Goal: Transaction & Acquisition: Subscribe to service/newsletter

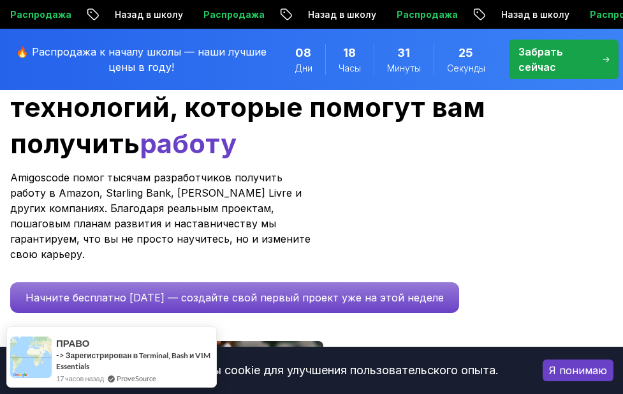
scroll to position [319, 0]
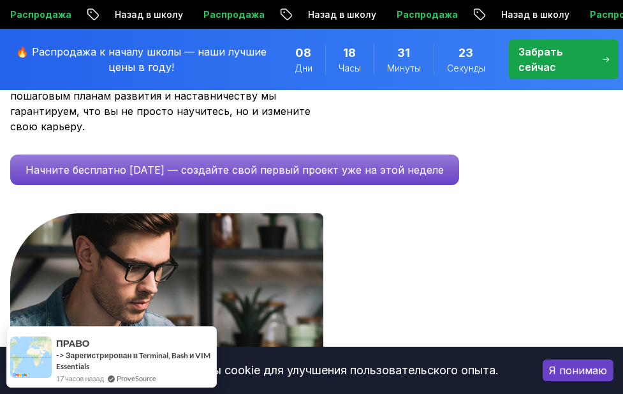
click at [578, 368] on font "Я понимаю" at bounding box center [578, 370] width 58 height 13
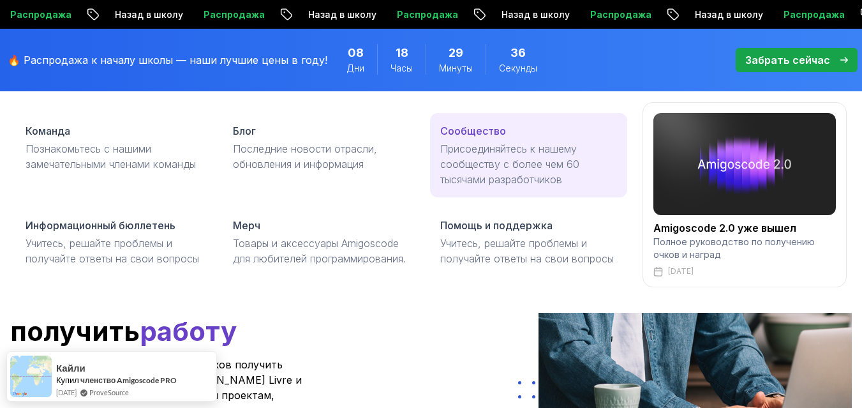
scroll to position [0, 0]
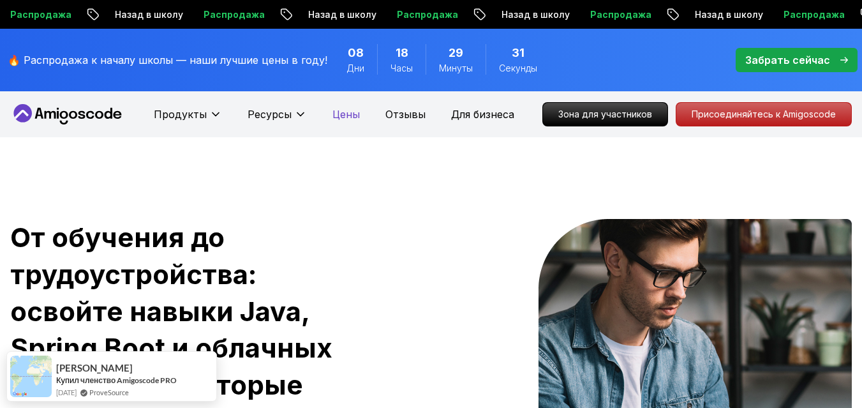
click at [350, 116] on font "Цены" at bounding box center [345, 114] width 27 height 13
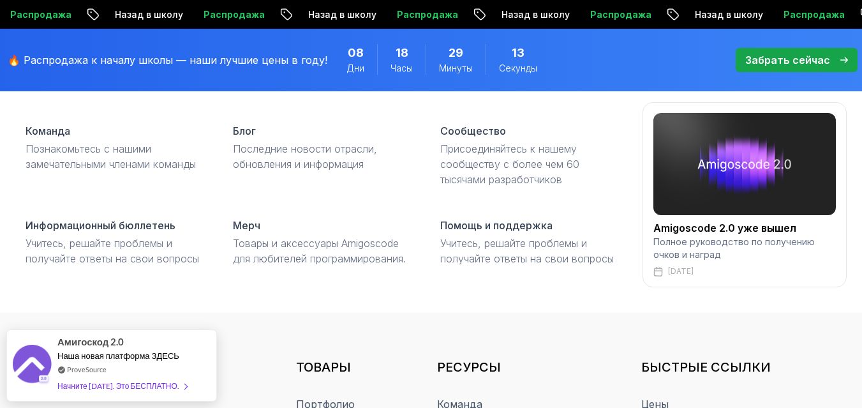
scroll to position [3572, 0]
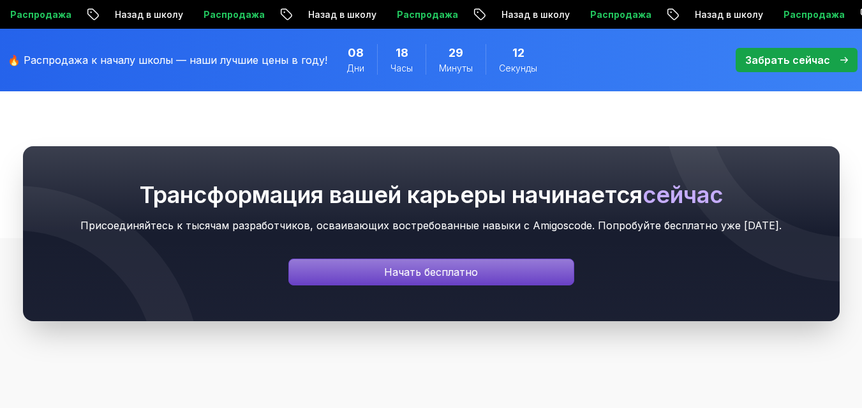
click at [603, 50] on div "🔥 Распродажа к началу школы — наши лучшие цены в году! 08 Дни 18 Часы 29 Минуты…" at bounding box center [431, 60] width 862 height 63
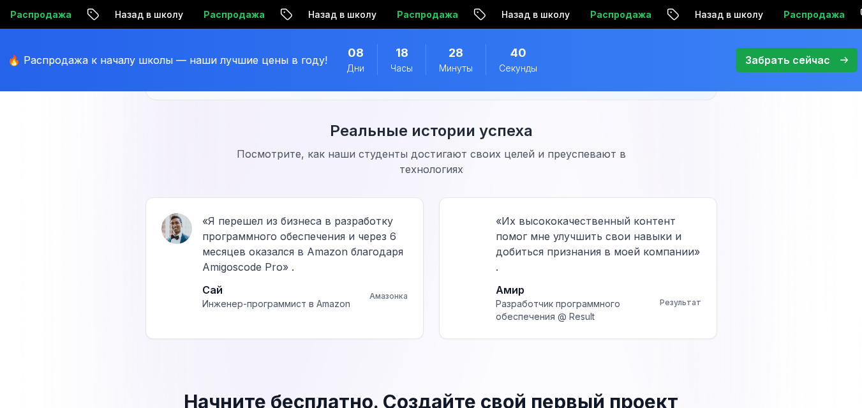
scroll to position [1977, 0]
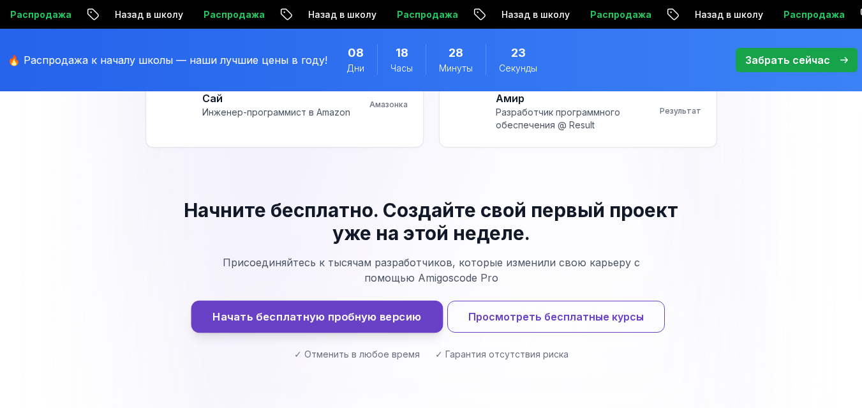
click at [383, 310] on font "Начать бесплатную пробную версию" at bounding box center [316, 316] width 209 height 13
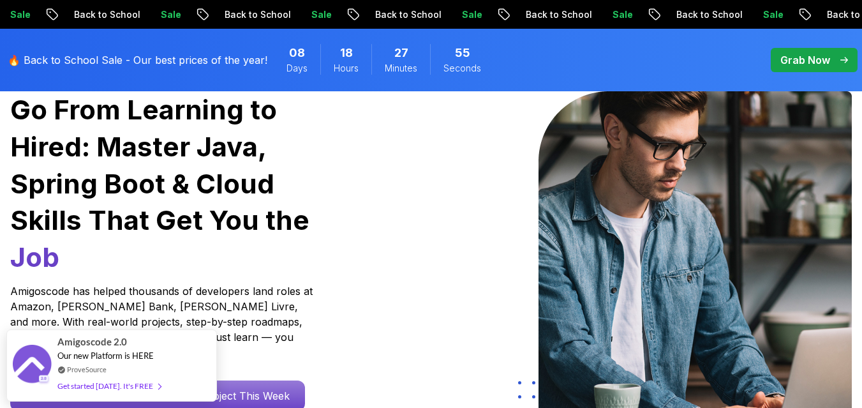
scroll to position [191, 0]
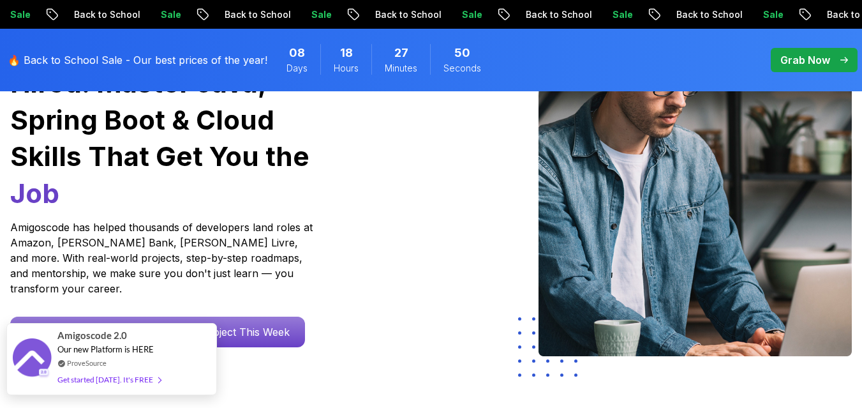
click at [115, 376] on div "Get started [DATE]. It's FREE" at bounding box center [108, 379] width 103 height 15
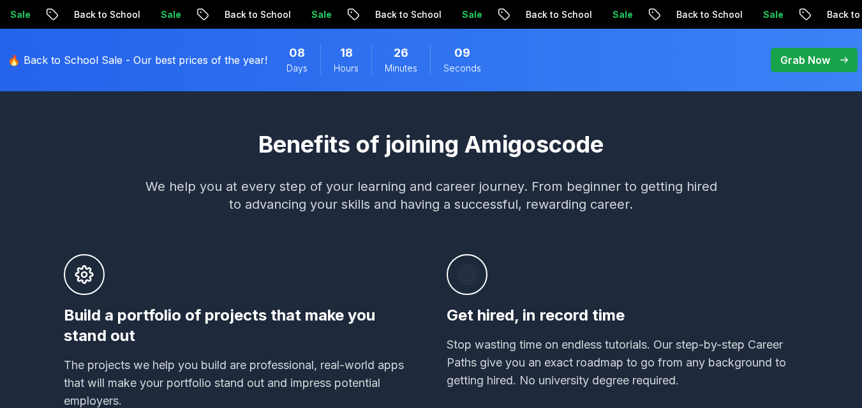
scroll to position [564, 0]
